Goal: Transaction & Acquisition: Purchase product/service

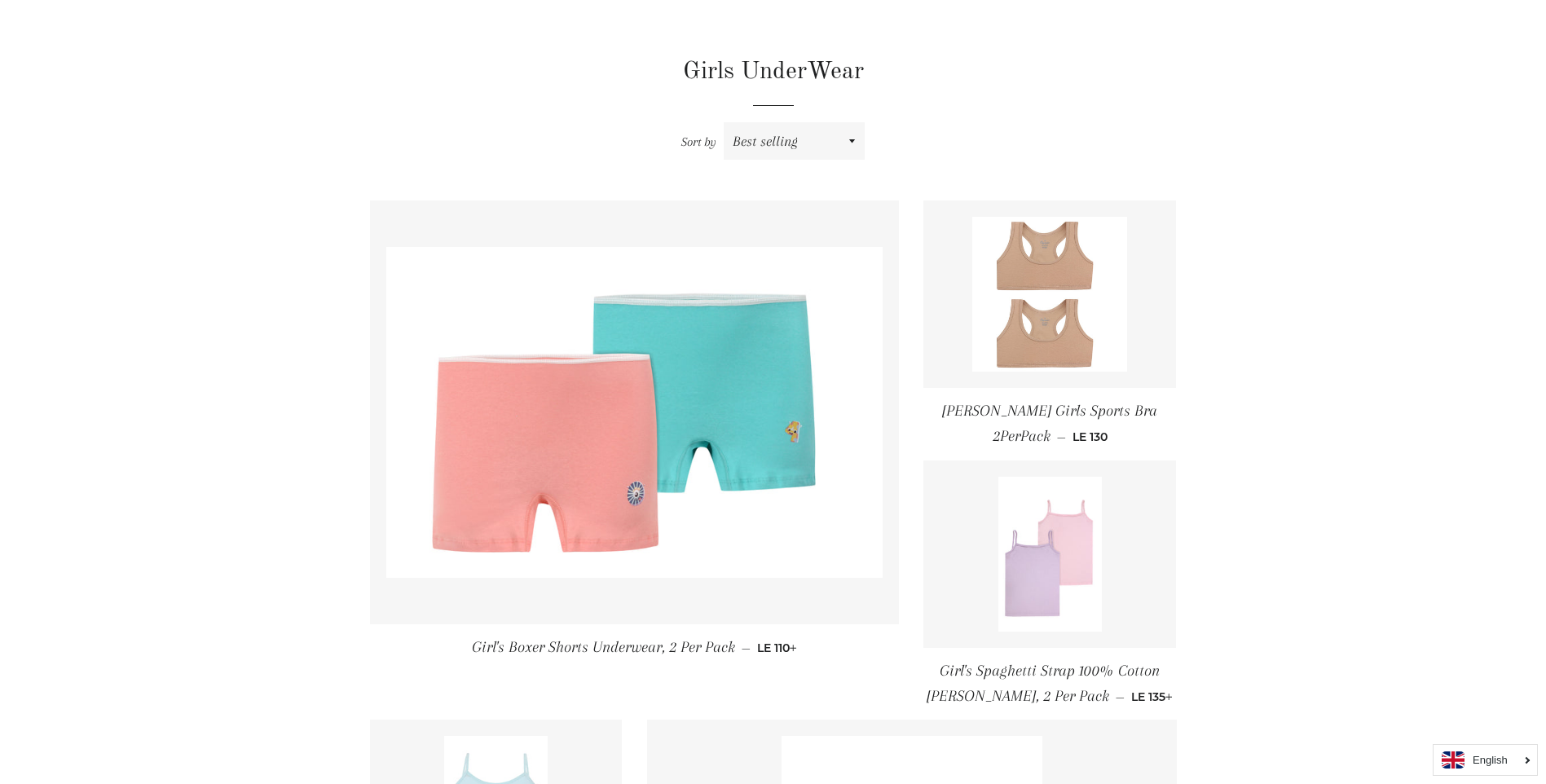
scroll to position [81, 0]
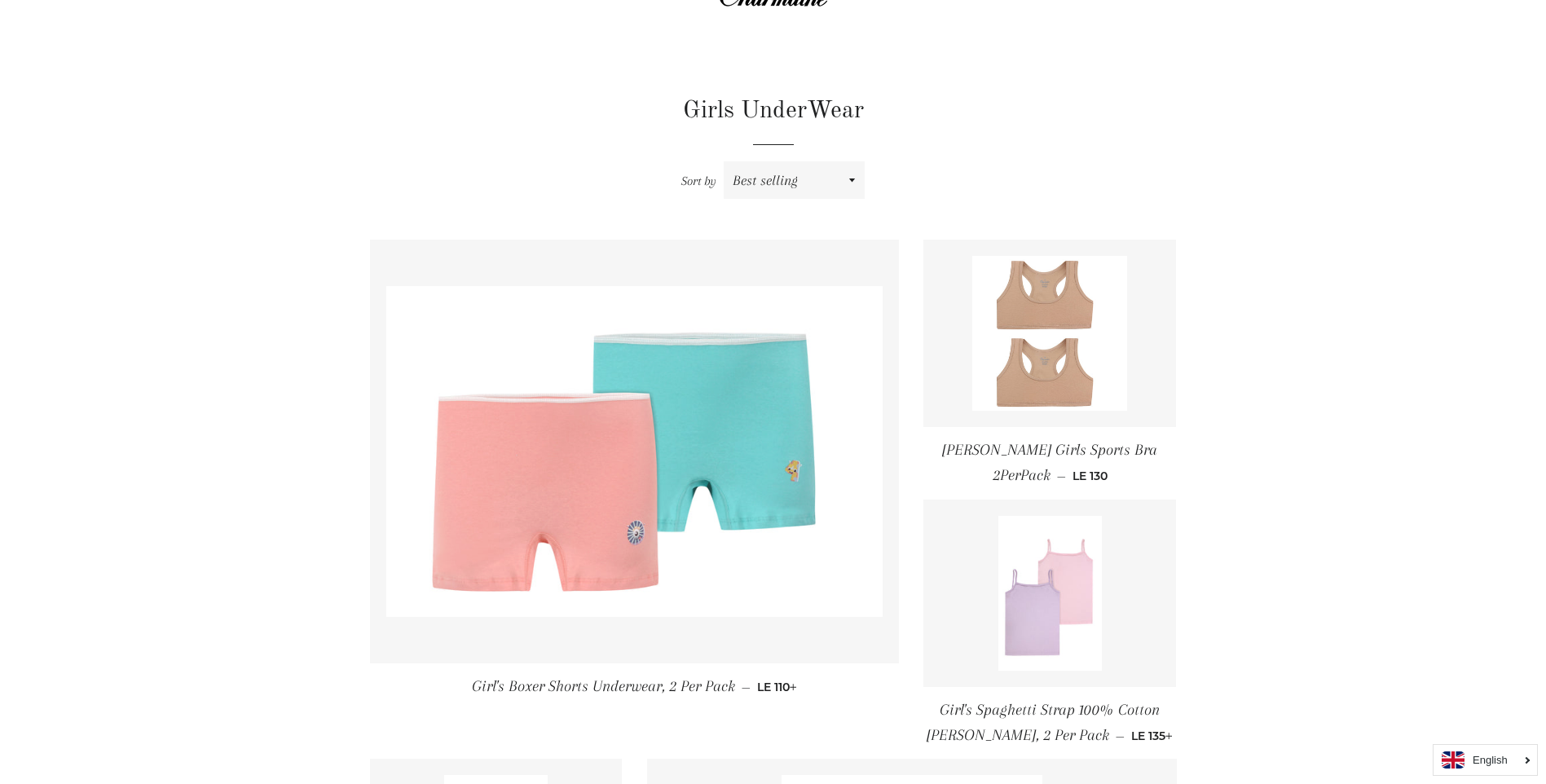
click at [746, 420] on img at bounding box center [635, 452] width 498 height 330
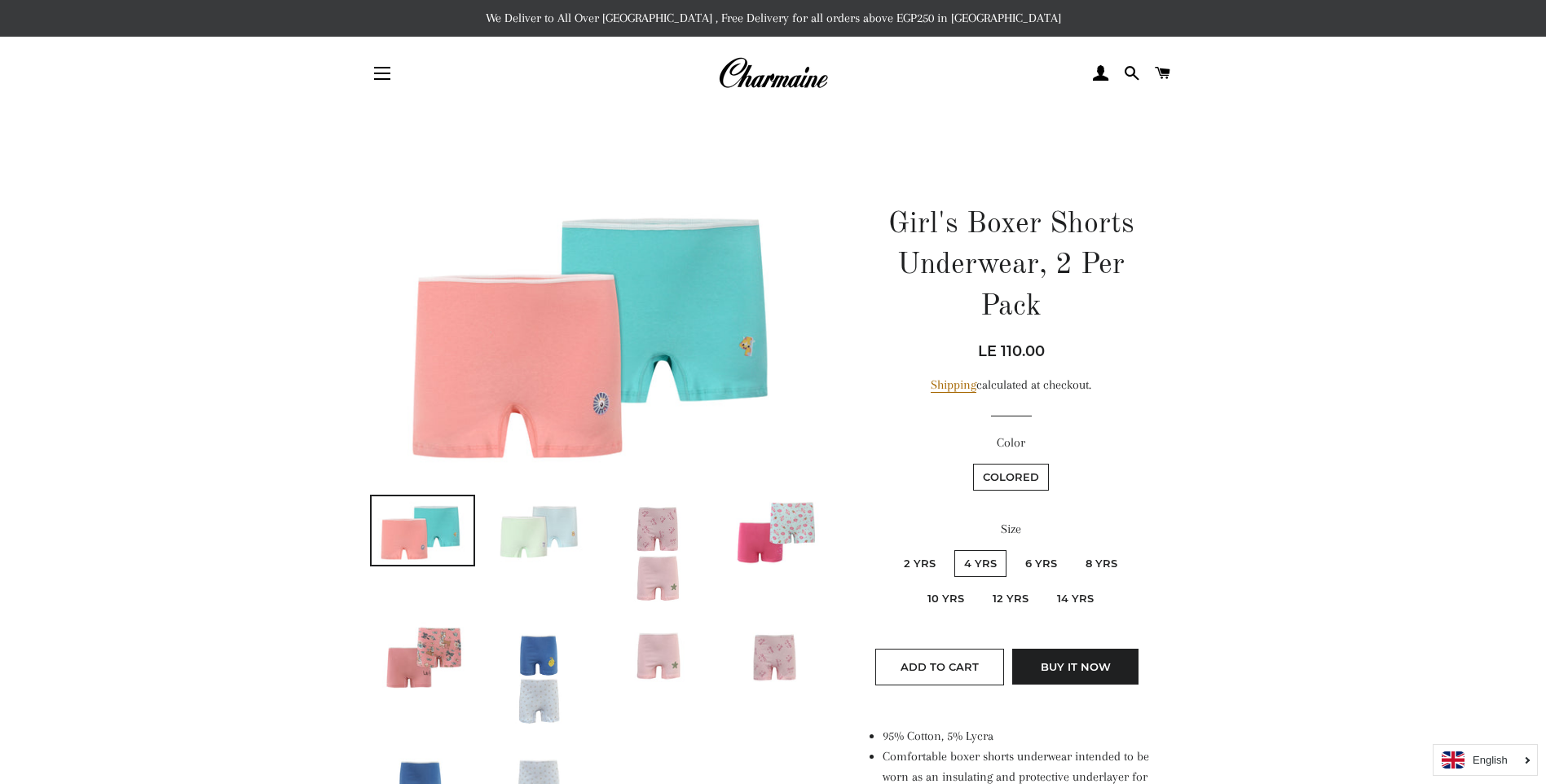
click at [1002, 596] on label "12 yrs" at bounding box center [1010, 599] width 56 height 27
click at [982, 584] on yrs "12 yrs" at bounding box center [981, 583] width 1 height 1
radio yrs "true"
click at [376, 59] on button "Site navigation" at bounding box center [382, 73] width 41 height 41
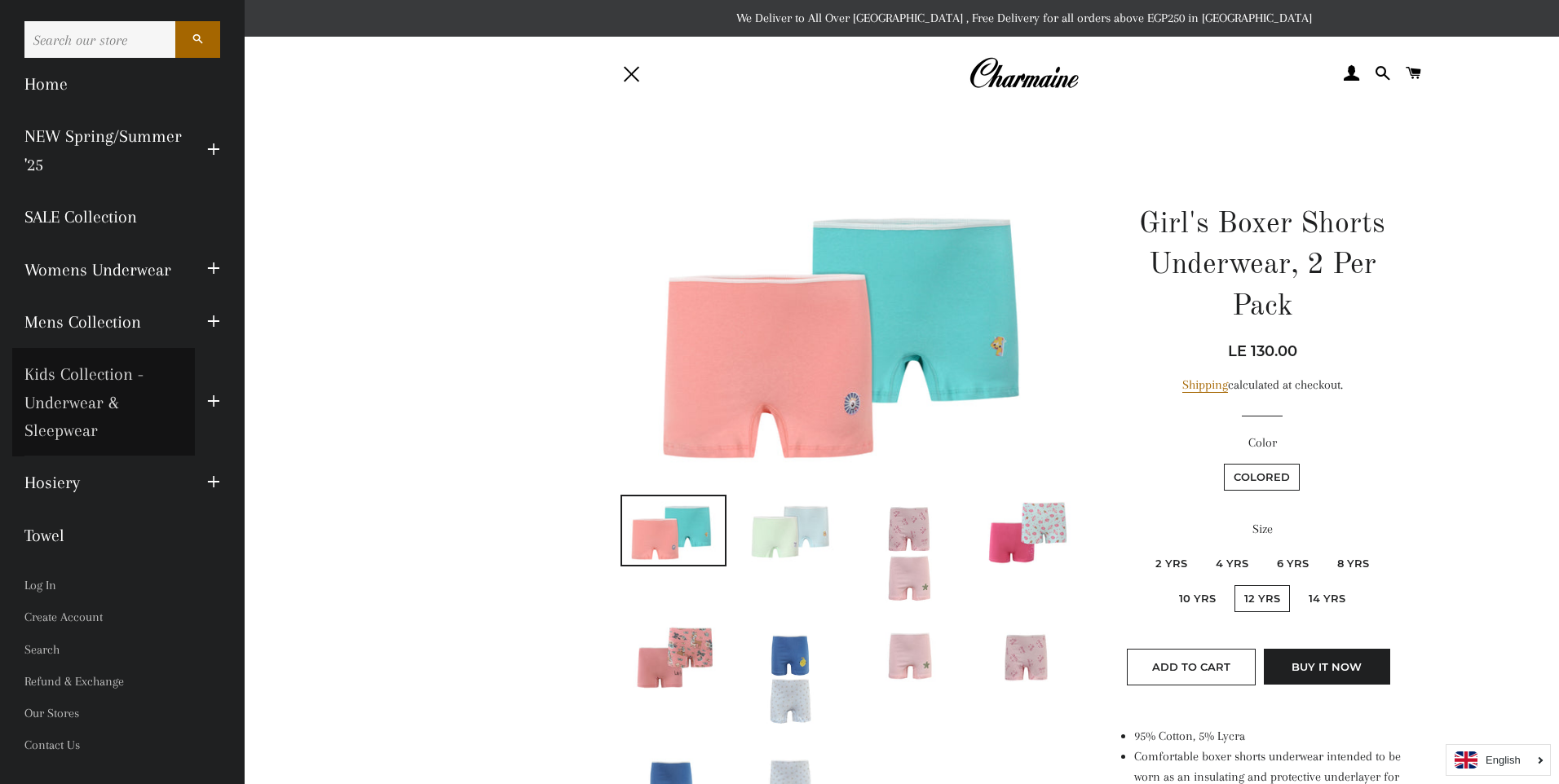
click at [132, 408] on link "Kids Collection - Underwear & Sleepwear" at bounding box center [104, 402] width 183 height 109
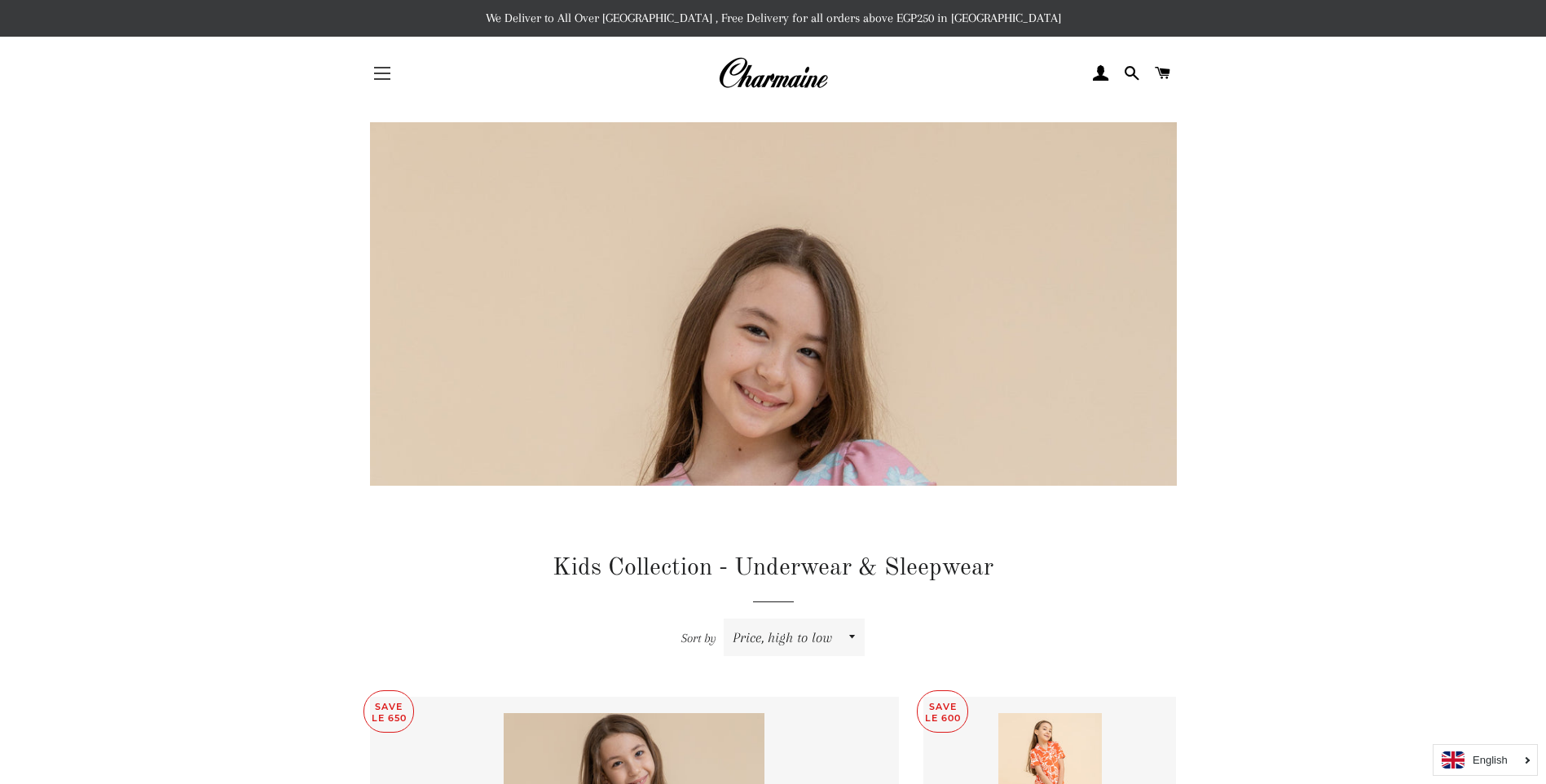
click at [391, 72] on button "Site navigation" at bounding box center [382, 73] width 41 height 41
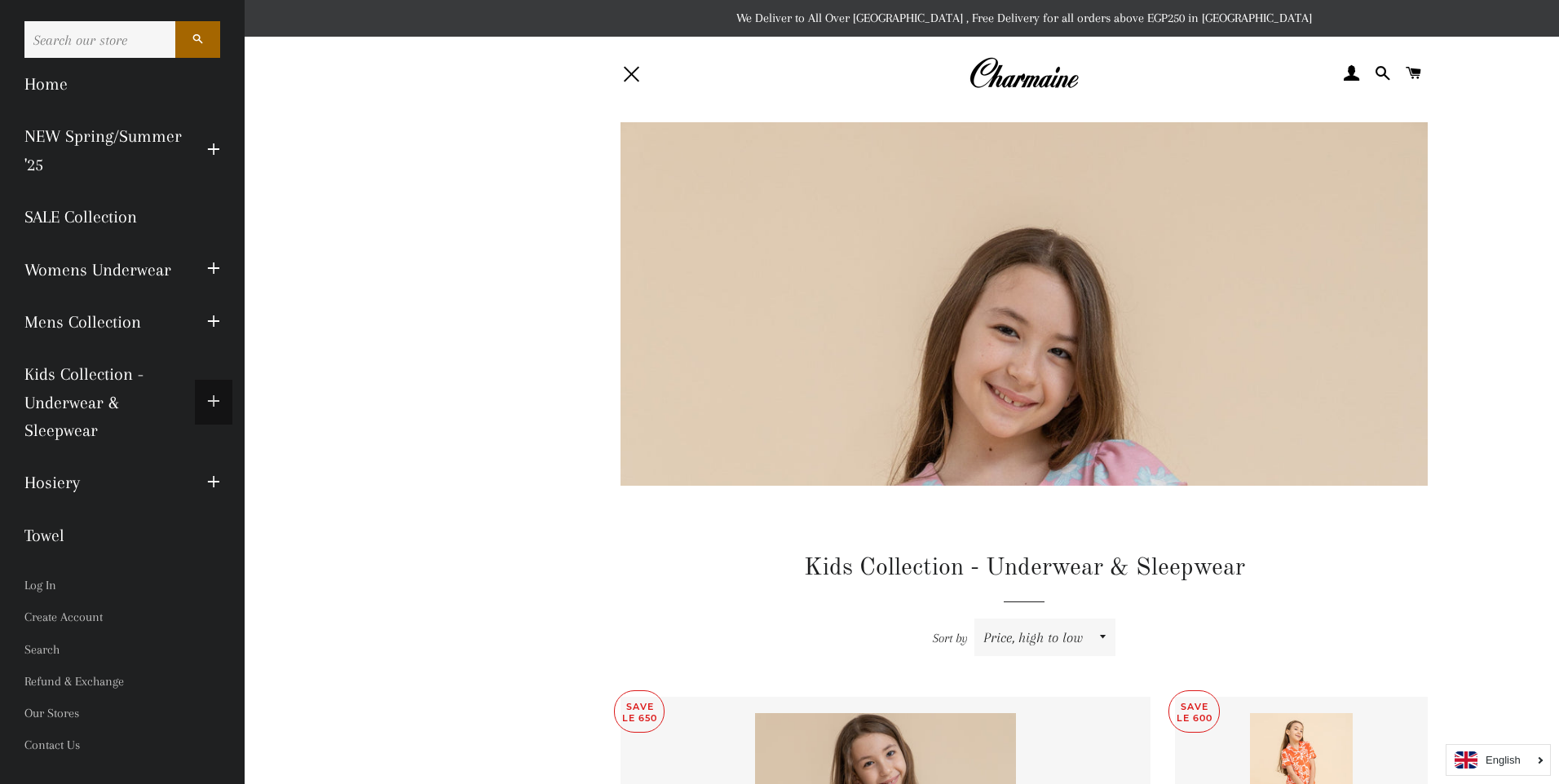
click at [222, 400] on button "Expand submenu Kids Collection - Underwear & Sleepwear Collapse submenu Kids Co…" at bounding box center [213, 402] width 37 height 45
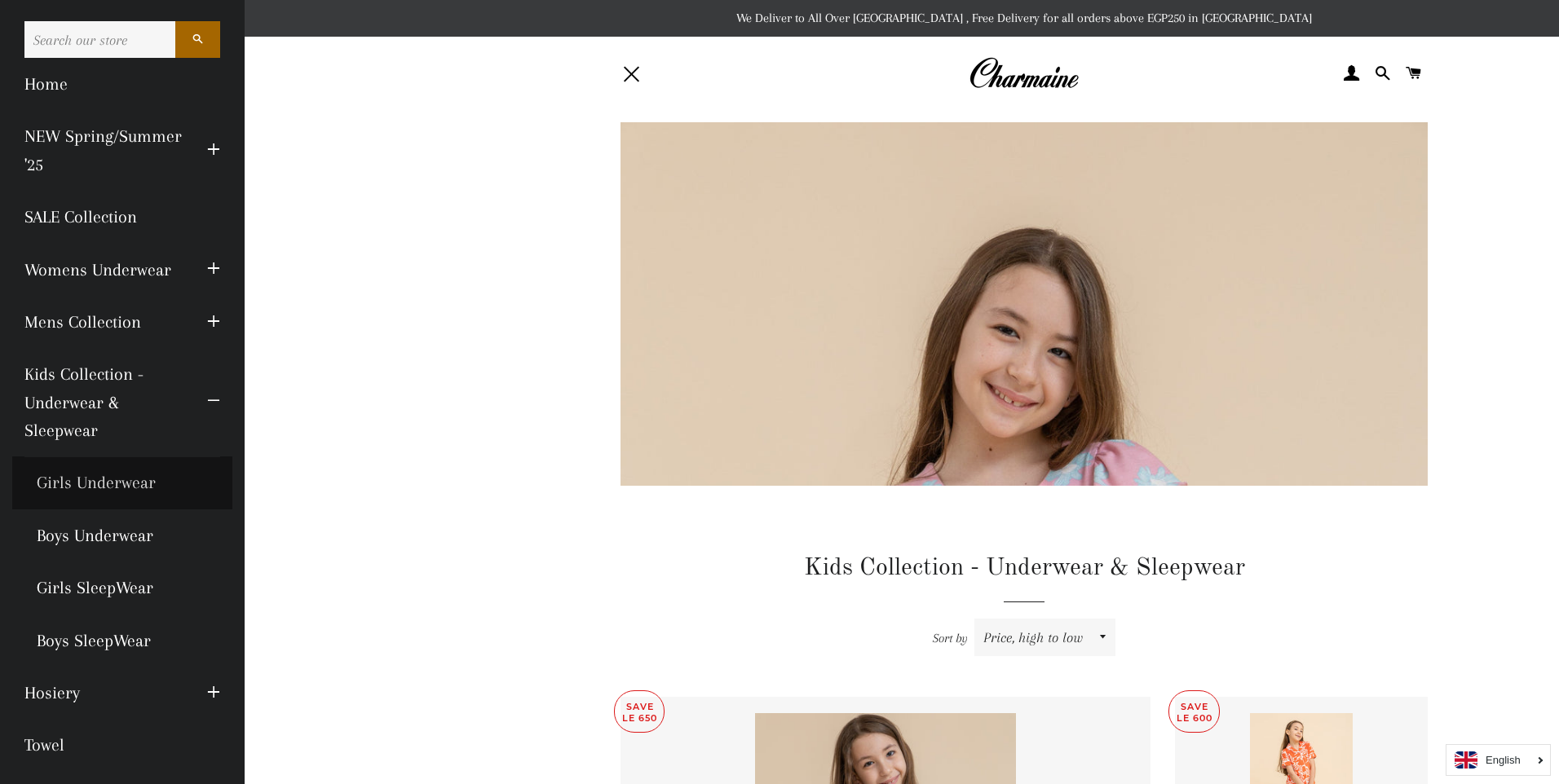
click at [120, 477] on link "Girls Underwear" at bounding box center [122, 482] width 220 height 52
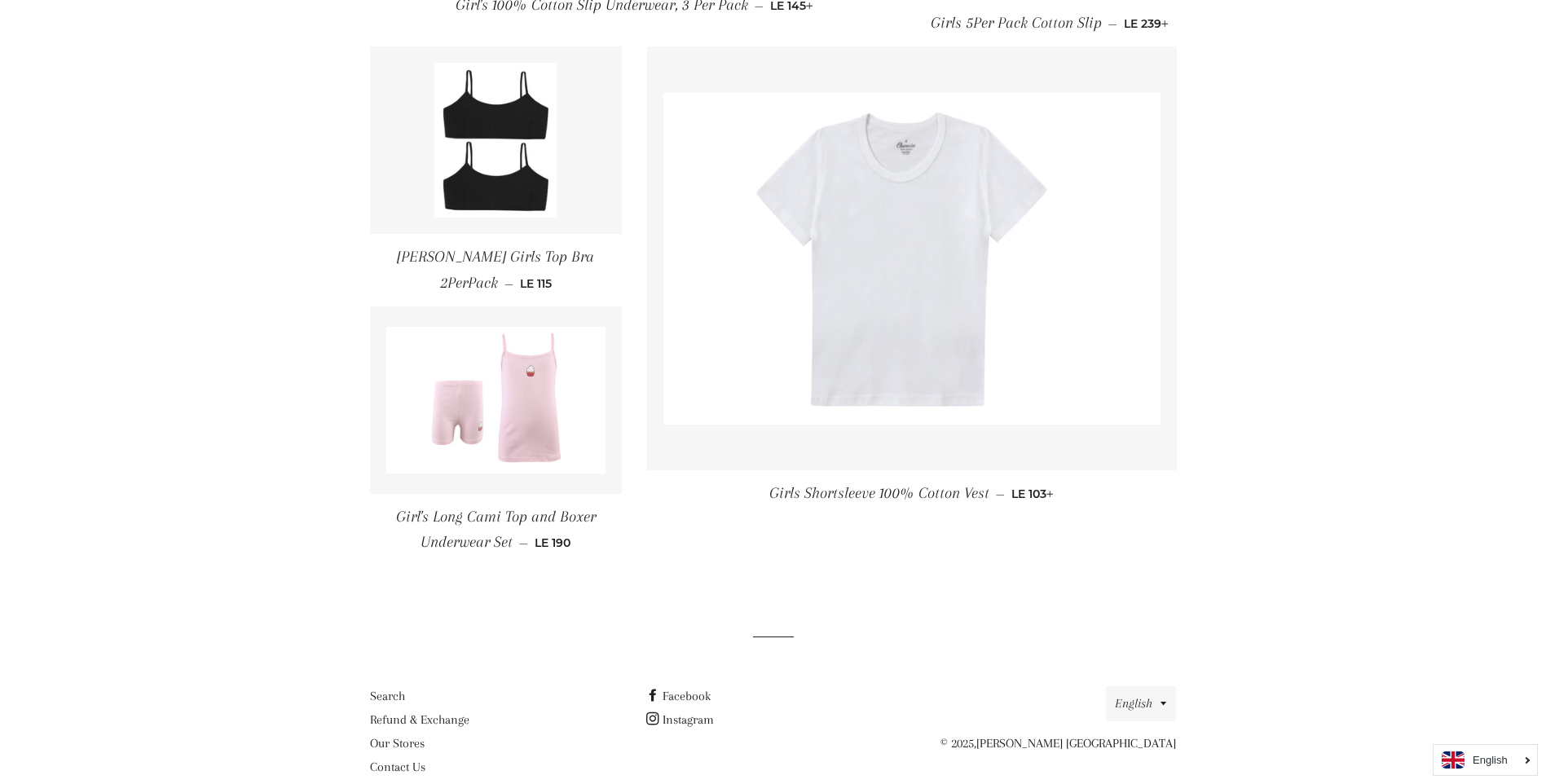
scroll to position [1796, 0]
